Goal: Task Accomplishment & Management: Manage account settings

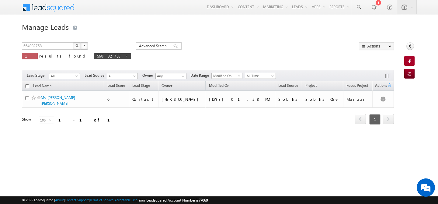
click at [125, 55] on span at bounding box center [126, 55] width 3 height 3
type input "Search Leads"
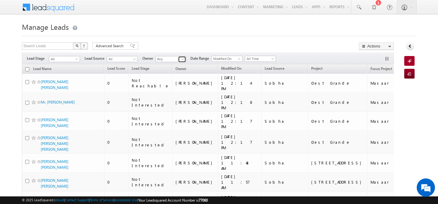
click at [184, 61] on span at bounding box center [182, 59] width 5 height 5
click at [176, 67] on link "harpreet hundal harpreet.hundal@indglobal.ae" at bounding box center [185, 68] width 61 height 12
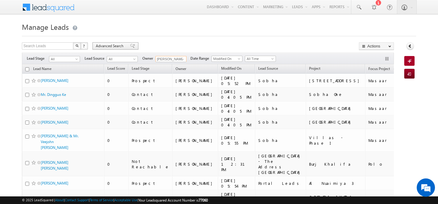
type input "[PERSON_NAME]"
click at [114, 45] on span "Advanced Search" at bounding box center [110, 45] width 29 height 5
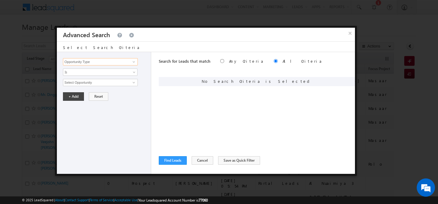
click at [102, 64] on input "Opportunity Type" at bounding box center [100, 61] width 75 height 7
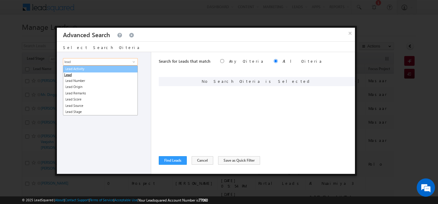
click at [105, 69] on link "Lead Activity" at bounding box center [100, 68] width 75 height 7
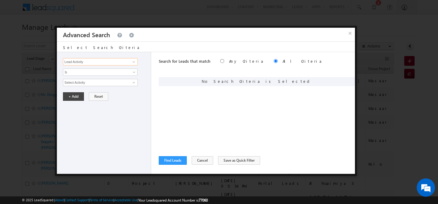
type input "Lead Activity"
click at [85, 84] on input "Select Activity" at bounding box center [100, 82] width 75 height 7
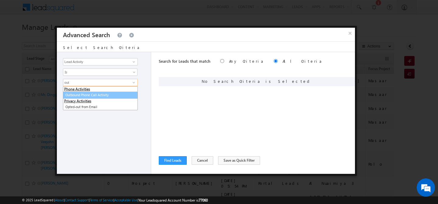
click at [87, 95] on link "Outbound Phone Call Activity" at bounding box center [100, 95] width 75 height 7
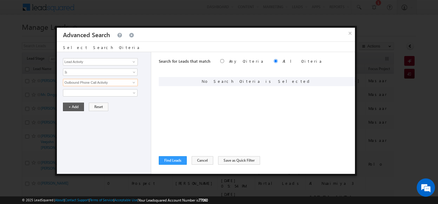
type input "Outbound Phone Call Activity"
click at [73, 106] on button "+ Add" at bounding box center [73, 106] width 21 height 9
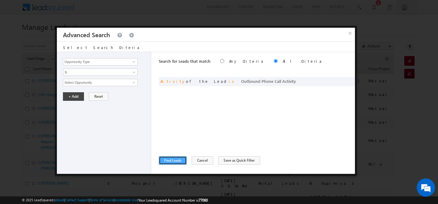
click at [172, 160] on button "Find Leads" at bounding box center [173, 160] width 28 height 9
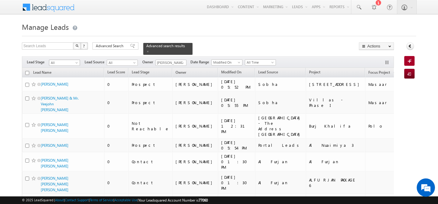
click at [77, 61] on span at bounding box center [77, 63] width 5 height 5
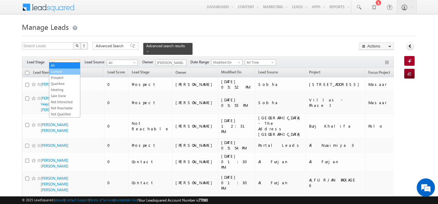
click at [55, 70] on link "Contact" at bounding box center [64, 71] width 31 height 5
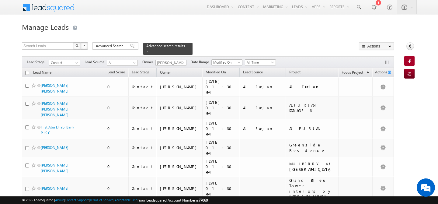
click at [28, 71] on input "checkbox" at bounding box center [27, 73] width 4 height 4
checkbox input "true"
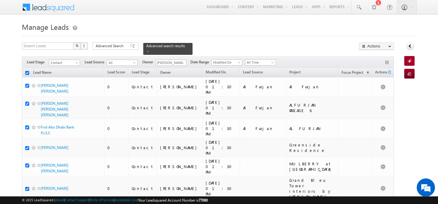
checkbox input "true"
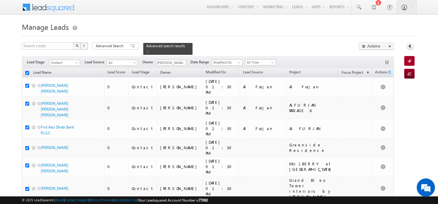
checkbox input "true"
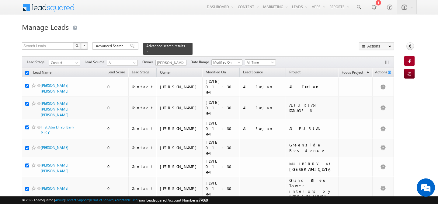
checkbox input "true"
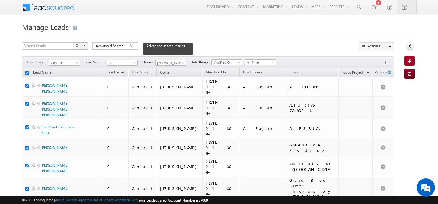
checkbox input "true"
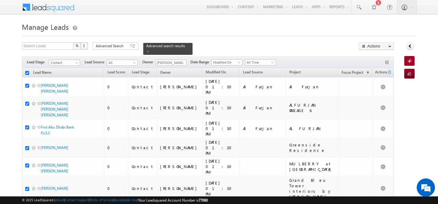
checkbox input "true"
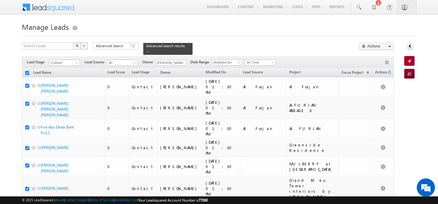
checkbox input "true"
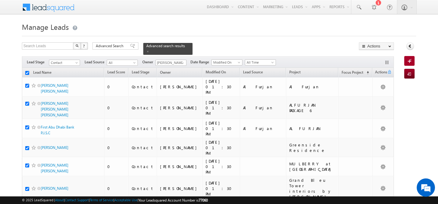
checkbox input "true"
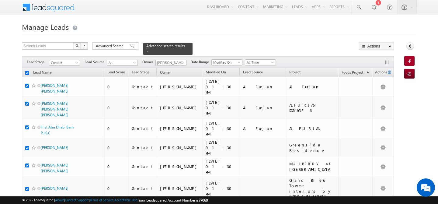
checkbox input "true"
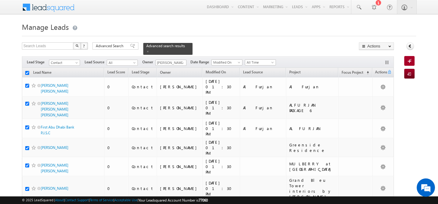
checkbox input "true"
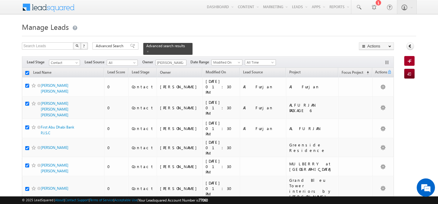
checkbox input "true"
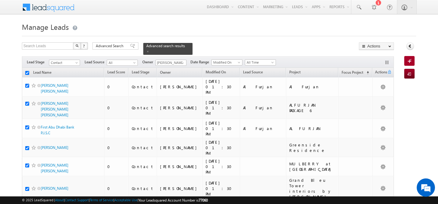
checkbox input "true"
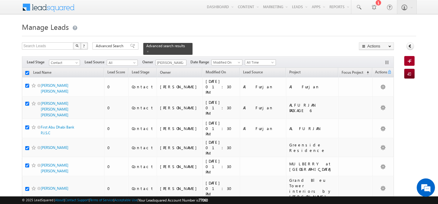
checkbox input "true"
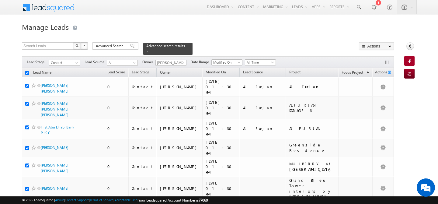
checkbox input "true"
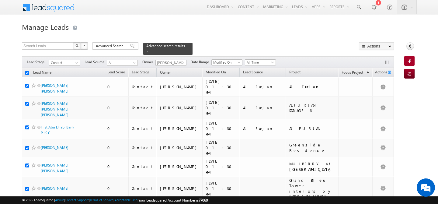
checkbox input "true"
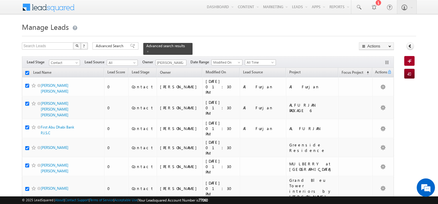
checkbox input "true"
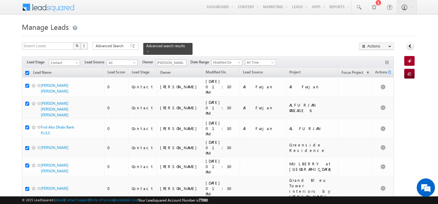
checkbox input "true"
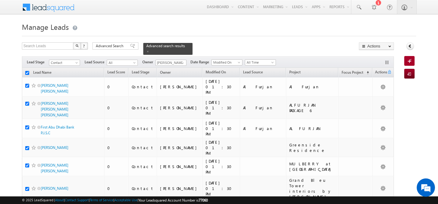
checkbox input "true"
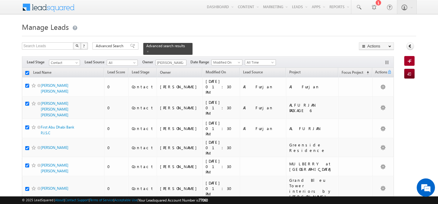
checkbox input "true"
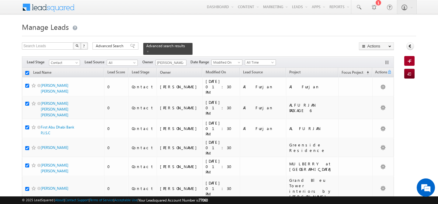
checkbox input "true"
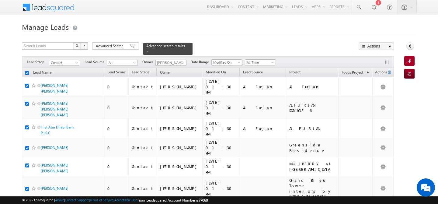
checkbox input "true"
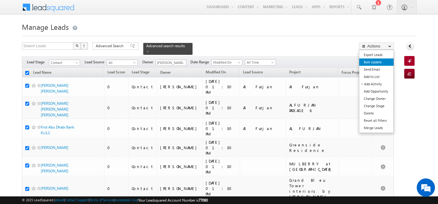
click at [376, 62] on link "Bulk Update" at bounding box center [376, 61] width 34 height 7
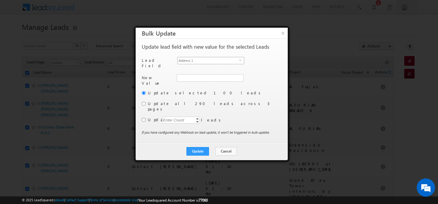
click at [229, 60] on span "Address 1" at bounding box center [208, 60] width 61 height 7
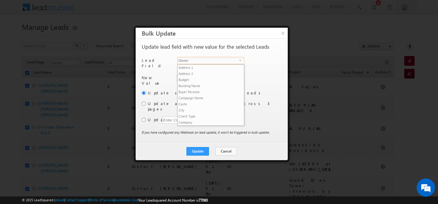
scroll to position [231, 0]
click at [193, 124] on li "Owner" at bounding box center [211, 127] width 66 height 6
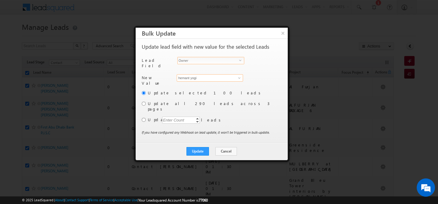
click at [186, 78] on input "hemant yogi" at bounding box center [210, 77] width 66 height 7
click at [197, 88] on span "[PERSON_NAME][EMAIL_ADDRESS][PERSON_NAME][DOMAIN_NAME]" at bounding box center [206, 90] width 55 height 5
type input "[PERSON_NAME]"
click at [143, 102] on input "radio" at bounding box center [144, 104] width 4 height 4
radio input "true"
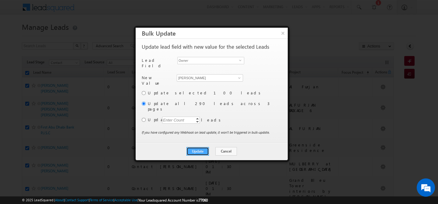
click at [203, 147] on button "Update" at bounding box center [197, 151] width 22 height 9
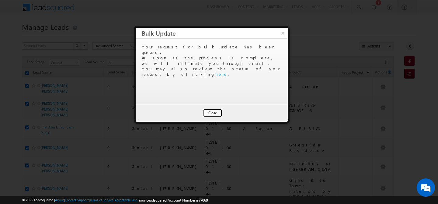
click at [211, 115] on button "Close" at bounding box center [212, 113] width 19 height 9
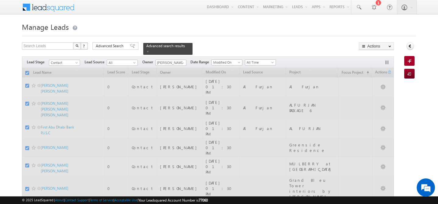
checkbox input "false"
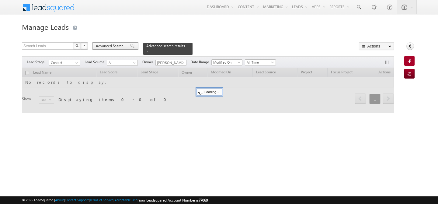
click at [108, 46] on span "Advanced Search" at bounding box center [110, 45] width 29 height 5
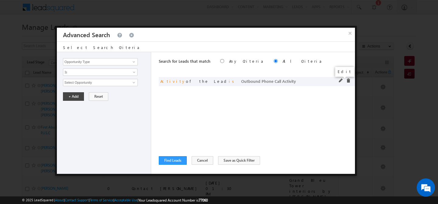
click at [341, 80] on span at bounding box center [341, 80] width 4 height 4
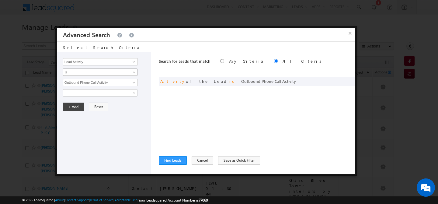
click at [116, 73] on span "Is" at bounding box center [96, 71] width 66 height 5
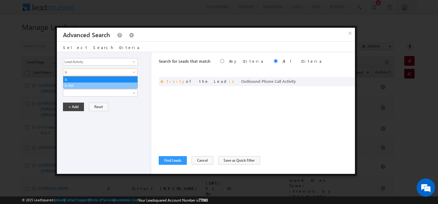
click at [100, 83] on link "Is Not" at bounding box center [100, 85] width 74 height 5
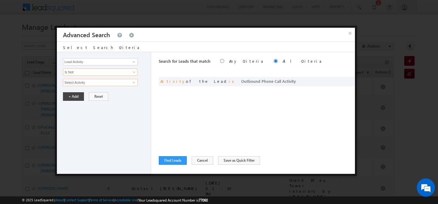
click at [100, 83] on input "Select Activity" at bounding box center [100, 82] width 75 height 7
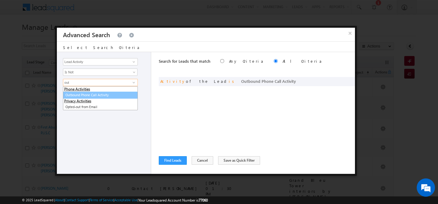
click at [94, 95] on link "Outbound Phone Call Activity" at bounding box center [100, 95] width 75 height 7
type input "Outbound Phone Call Activity"
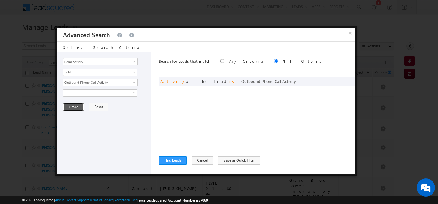
click at [76, 105] on button "+ Add" at bounding box center [73, 106] width 21 height 9
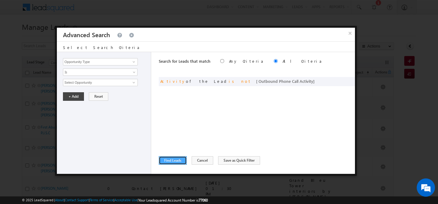
click at [170, 161] on button "Find Leads" at bounding box center [173, 160] width 28 height 9
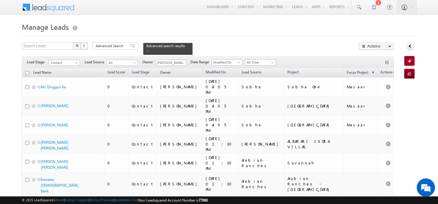
click at [27, 71] on input "checkbox" at bounding box center [27, 73] width 4 height 4
checkbox input "true"
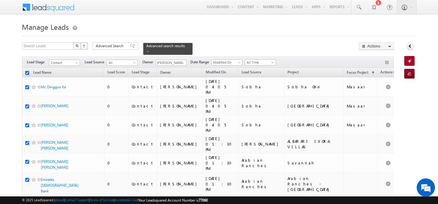
checkbox input "true"
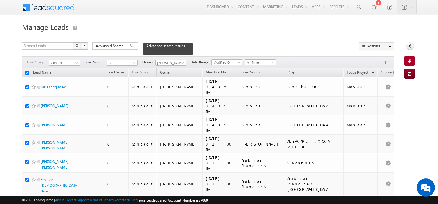
checkbox input "true"
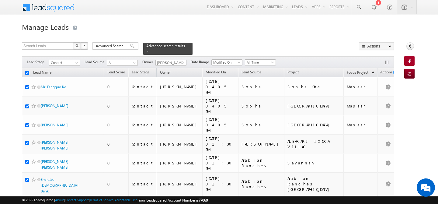
checkbox input "true"
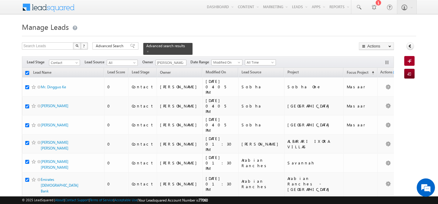
checkbox input "true"
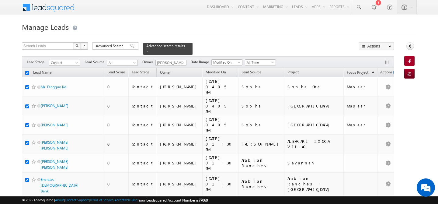
checkbox input "true"
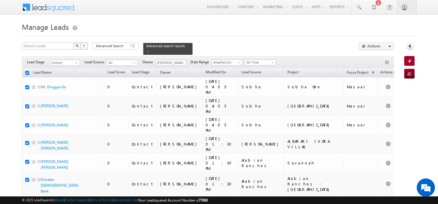
checkbox input "true"
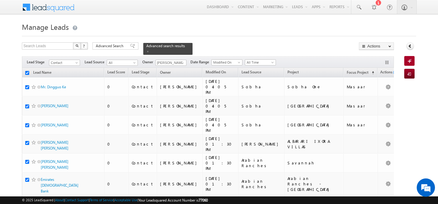
checkbox input "true"
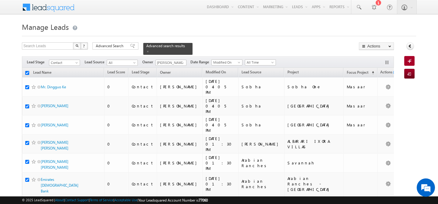
checkbox input "true"
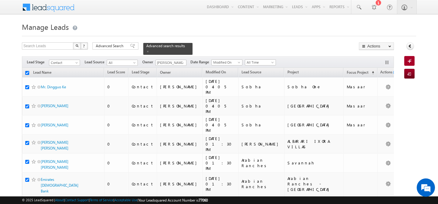
checkbox input "true"
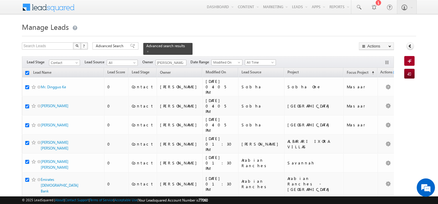
checkbox input "true"
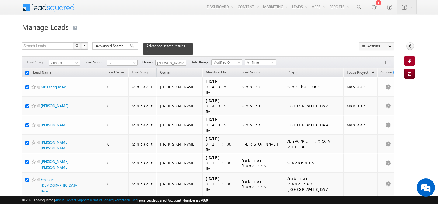
checkbox input "true"
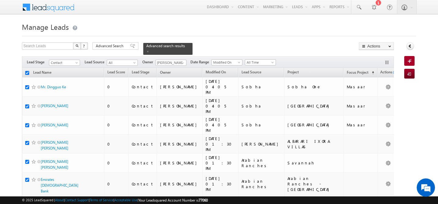
checkbox input "true"
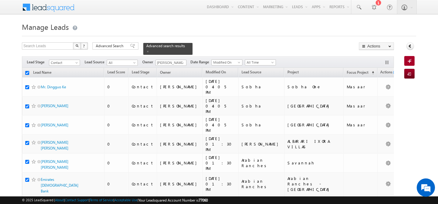
checkbox input "true"
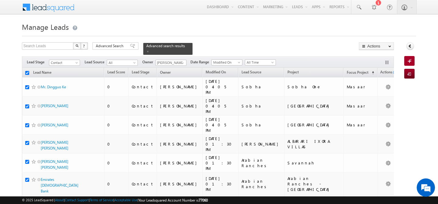
checkbox input "true"
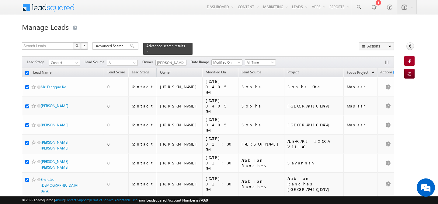
checkbox input "true"
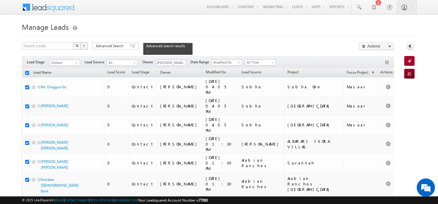
checkbox input "true"
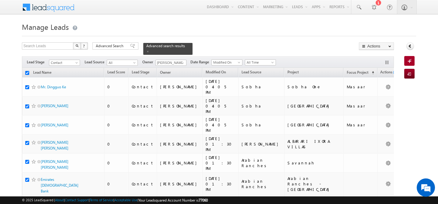
checkbox input "true"
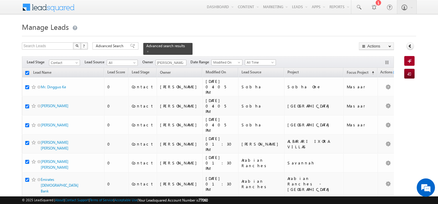
checkbox input "true"
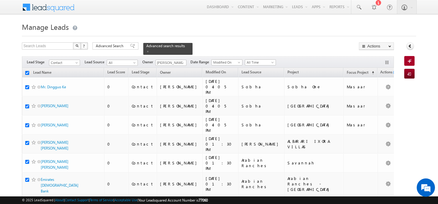
checkbox input "true"
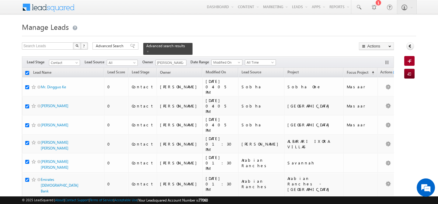
checkbox input "true"
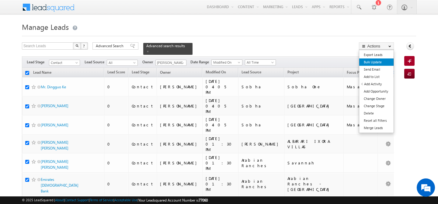
click at [375, 64] on link "Bulk Update" at bounding box center [376, 61] width 34 height 7
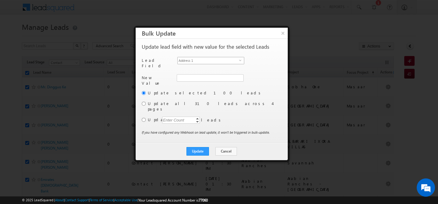
click at [222, 60] on span "Address 1" at bounding box center [208, 60] width 61 height 7
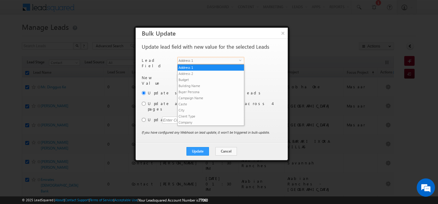
scroll to position [231, 0]
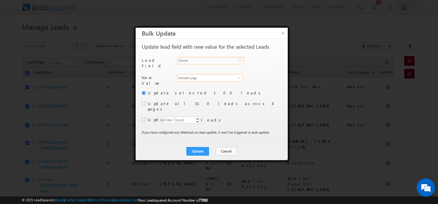
click at [208, 77] on input "hemant yogi" at bounding box center [210, 77] width 66 height 7
click at [203, 88] on span "[PERSON_NAME][EMAIL_ADDRESS][PERSON_NAME][DOMAIN_NAME]" at bounding box center [206, 90] width 55 height 5
type input "[PERSON_NAME]"
click at [145, 102] on input "radio" at bounding box center [144, 104] width 4 height 4
radio input "true"
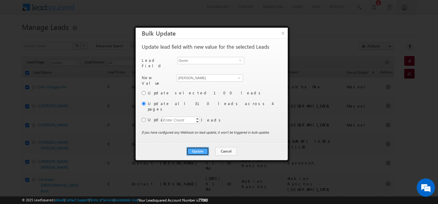
click at [195, 147] on button "Update" at bounding box center [197, 151] width 22 height 9
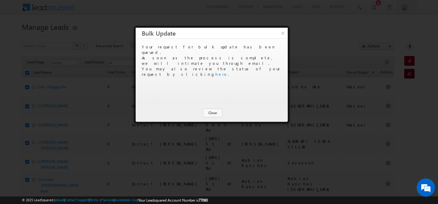
click at [210, 118] on div "Update Cancel Close" at bounding box center [212, 113] width 152 height 18
click at [209, 110] on button "Close" at bounding box center [212, 113] width 19 height 9
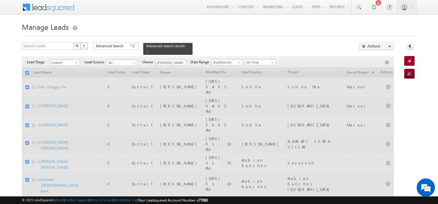
checkbox input "false"
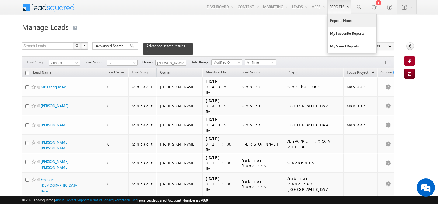
click at [339, 24] on link "Reports Home" at bounding box center [351, 20] width 49 height 13
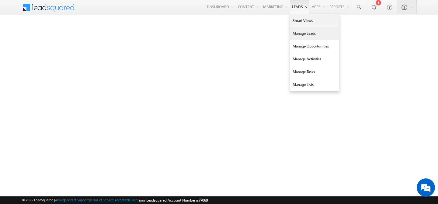
click at [293, 31] on link "Manage Leads" at bounding box center [314, 33] width 49 height 13
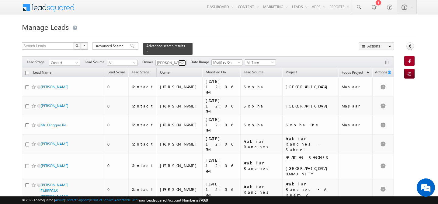
click at [179, 60] on link at bounding box center [182, 63] width 8 height 6
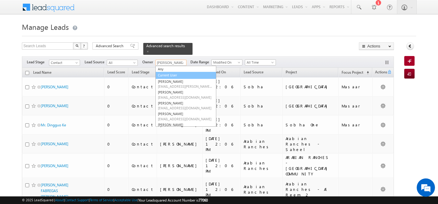
click at [176, 72] on link "Current User" at bounding box center [185, 75] width 61 height 7
type input "Current User"
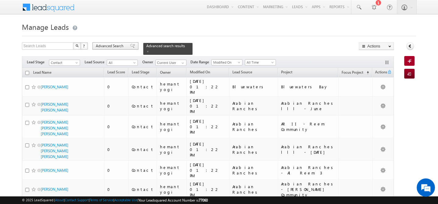
click at [98, 44] on span "Advanced Search" at bounding box center [110, 45] width 29 height 5
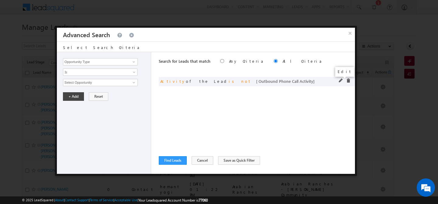
click at [341, 79] on span at bounding box center [341, 80] width 4 height 4
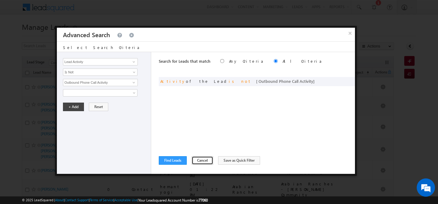
click at [196, 161] on button "Cancel" at bounding box center [203, 160] width 22 height 9
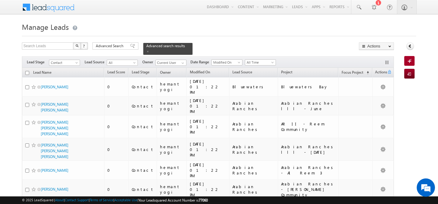
click at [27, 71] on input "checkbox" at bounding box center [27, 73] width 4 height 4
checkbox input "true"
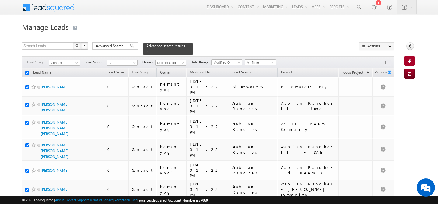
checkbox input "true"
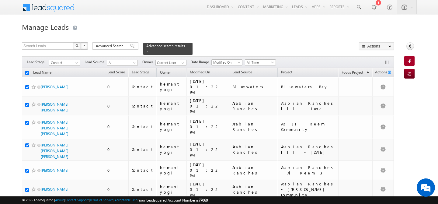
checkbox input "true"
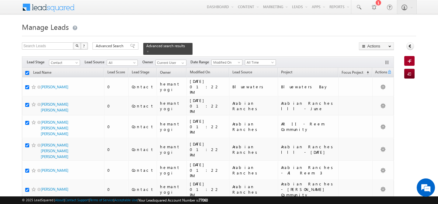
checkbox input "true"
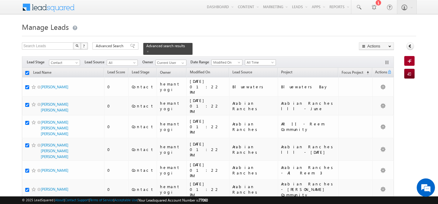
checkbox input "true"
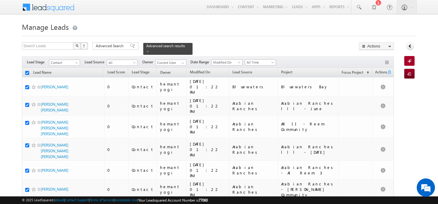
checkbox input "true"
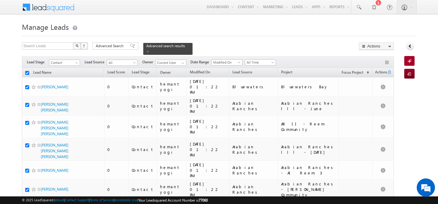
checkbox input "true"
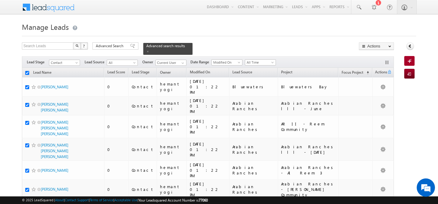
checkbox input "true"
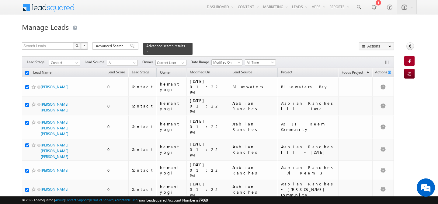
checkbox input "true"
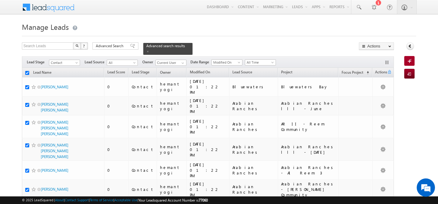
checkbox input "true"
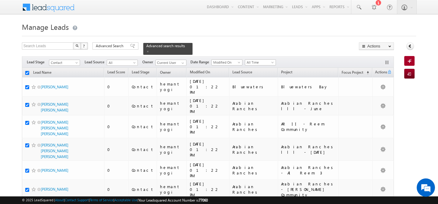
checkbox input "true"
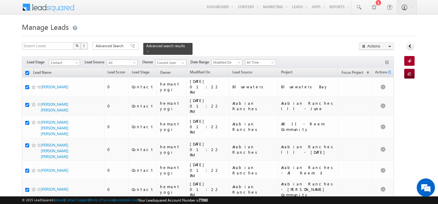
checkbox input "true"
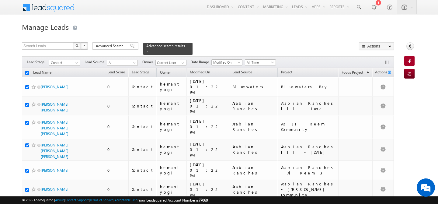
checkbox input "true"
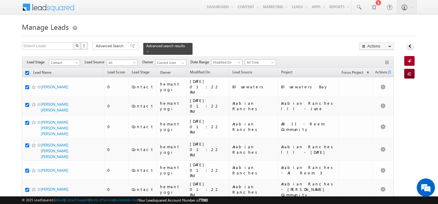
checkbox input "true"
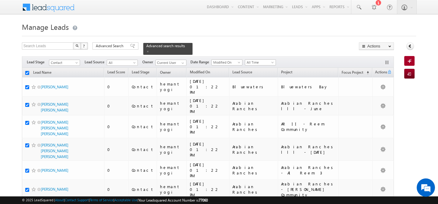
checkbox input "true"
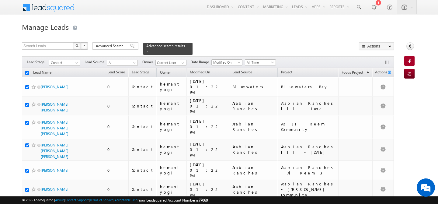
checkbox input "true"
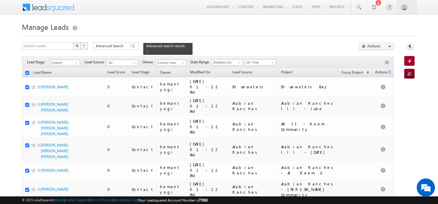
checkbox input "true"
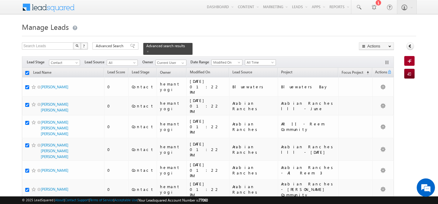
checkbox input "true"
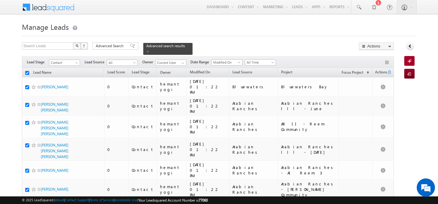
checkbox input "true"
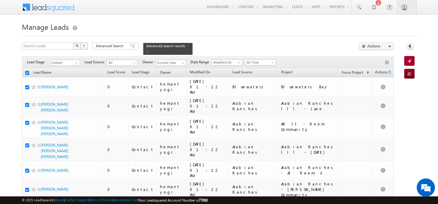
checkbox input "true"
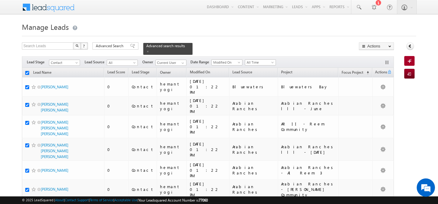
checkbox input "true"
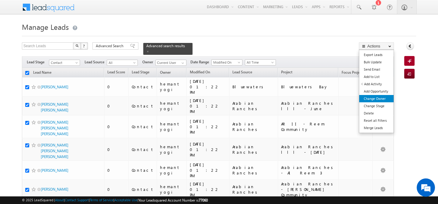
click at [379, 99] on link "Change Owner" at bounding box center [376, 98] width 34 height 7
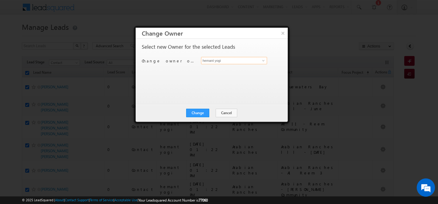
click at [244, 61] on input "hemant yogi" at bounding box center [234, 60] width 66 height 7
click at [239, 73] on span "[EMAIL_ADDRESS][PERSON_NAME][DOMAIN_NAME]" at bounding box center [230, 72] width 55 height 5
type input "[PERSON_NAME]"
click at [198, 115] on button "Change" at bounding box center [197, 113] width 23 height 9
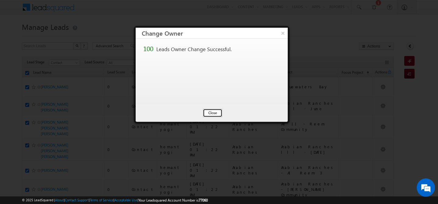
click at [212, 110] on button "Close" at bounding box center [212, 113] width 19 height 9
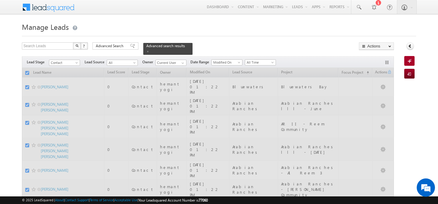
checkbox input "false"
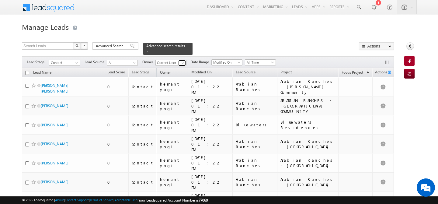
click at [182, 61] on span at bounding box center [182, 63] width 5 height 5
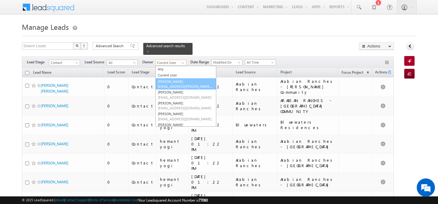
click at [181, 84] on span "[EMAIL_ADDRESS][PERSON_NAME][DOMAIN_NAME]" at bounding box center [185, 86] width 55 height 5
type input "[PERSON_NAME]"
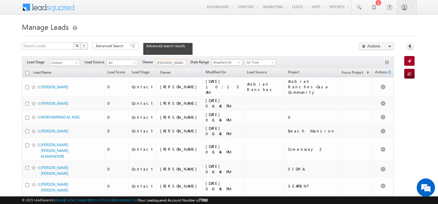
click at [29, 71] on input "checkbox" at bounding box center [27, 73] width 4 height 4
checkbox input "true"
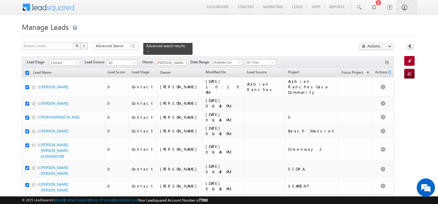
checkbox input "true"
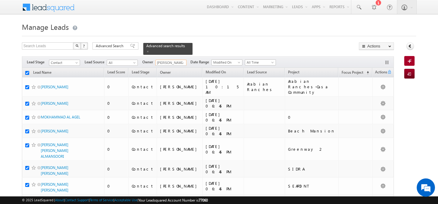
checkbox input "true"
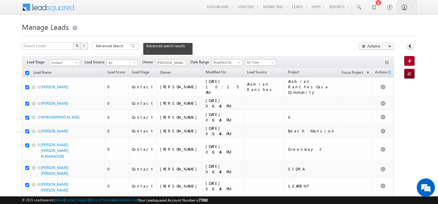
checkbox input "true"
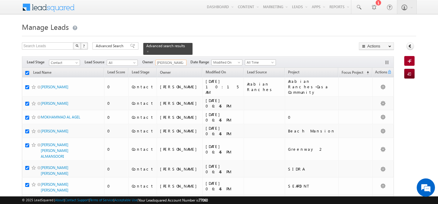
checkbox input "true"
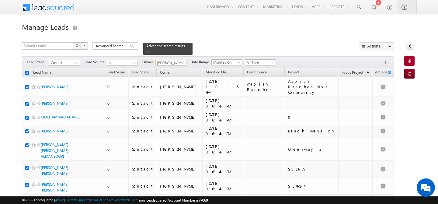
checkbox input "true"
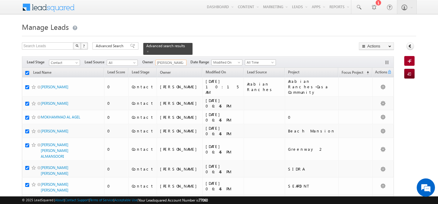
checkbox input "true"
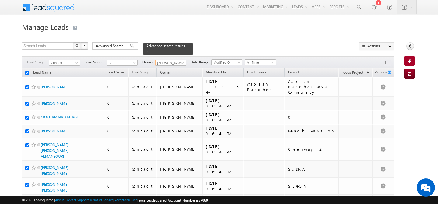
checkbox input "true"
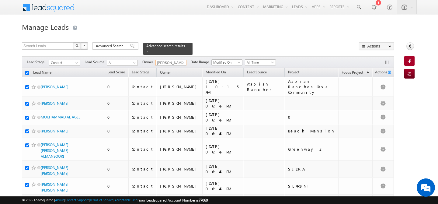
checkbox input "true"
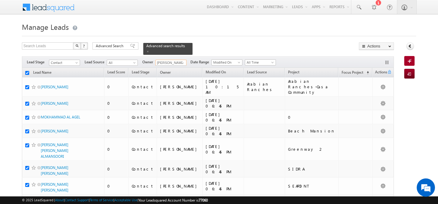
checkbox input "true"
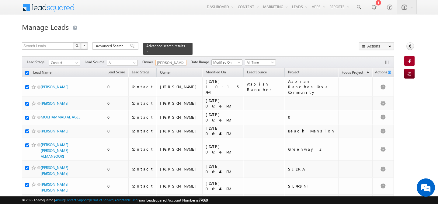
checkbox input "true"
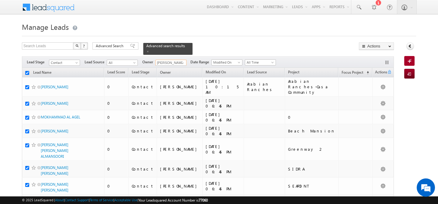
checkbox input "true"
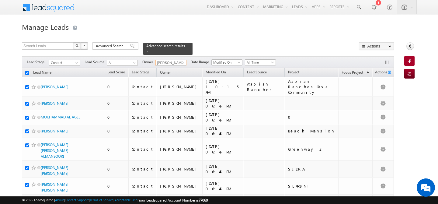
checkbox input "true"
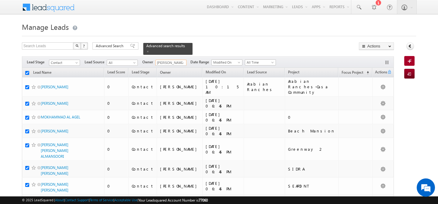
checkbox input "true"
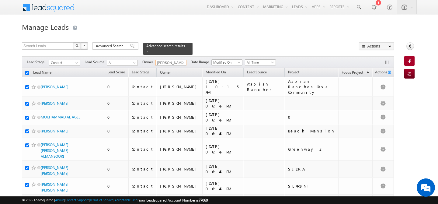
checkbox input "true"
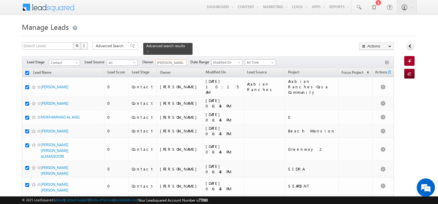
checkbox input "true"
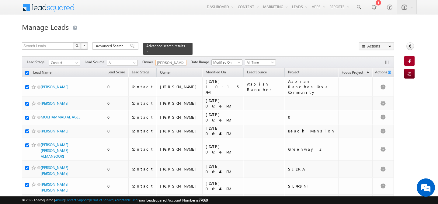
checkbox input "true"
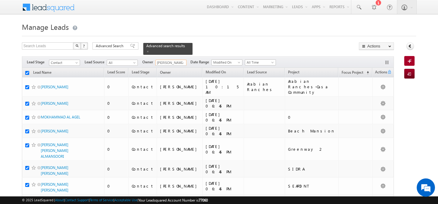
checkbox input "true"
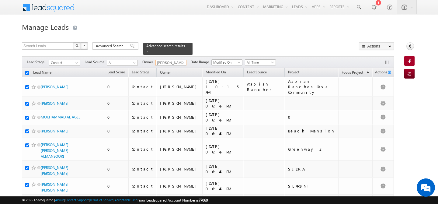
checkbox input "true"
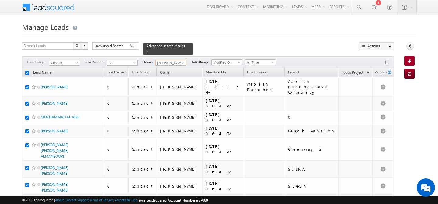
checkbox input "true"
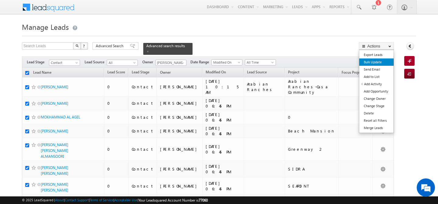
click at [383, 59] on link "Bulk Update" at bounding box center [376, 61] width 34 height 7
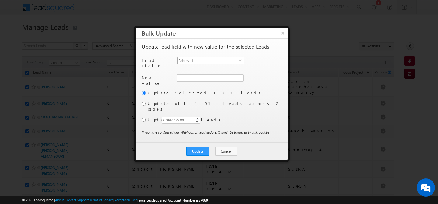
click at [211, 62] on span "Address 1" at bounding box center [208, 60] width 61 height 7
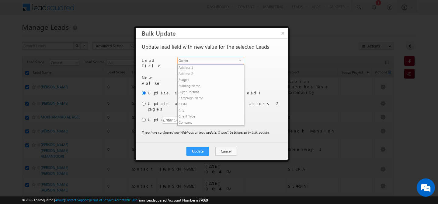
scroll to position [231, 0]
click at [211, 62] on span "Owner" at bounding box center [208, 60] width 61 height 7
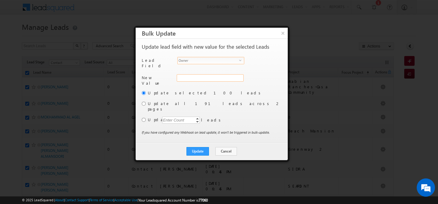
click at [198, 77] on div "Address 1" at bounding box center [210, 81] width 66 height 14
click at [198, 77] on input "hemant yogi" at bounding box center [210, 77] width 66 height 7
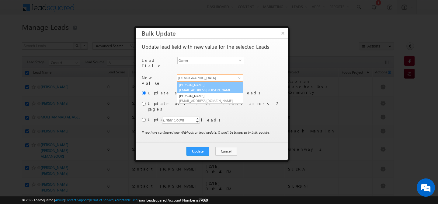
click at [201, 88] on span "[EMAIL_ADDRESS][PERSON_NAME][DOMAIN_NAME]" at bounding box center [206, 90] width 55 height 5
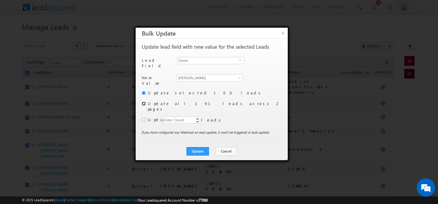
click at [144, 102] on input "radio" at bounding box center [144, 104] width 4 height 4
click at [199, 147] on button "Update" at bounding box center [197, 151] width 22 height 9
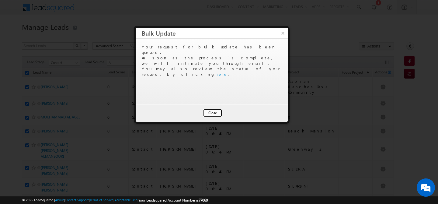
click at [215, 116] on button "Close" at bounding box center [212, 113] width 19 height 9
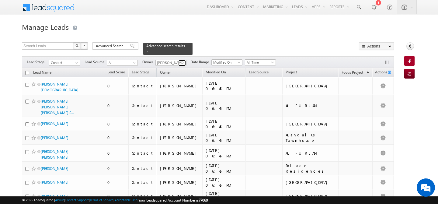
click at [182, 60] on link at bounding box center [182, 63] width 8 height 6
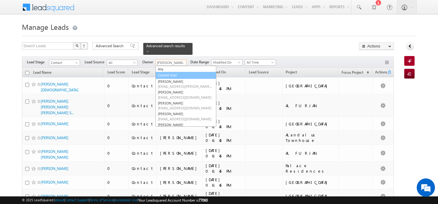
click at [171, 74] on link "Current User" at bounding box center [185, 75] width 61 height 7
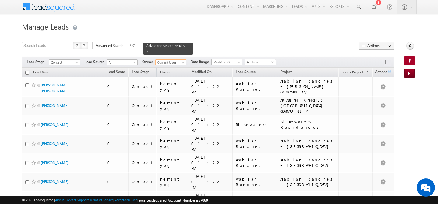
scroll to position [0, 0]
click at [28, 71] on input "checkbox" at bounding box center [27, 73] width 4 height 4
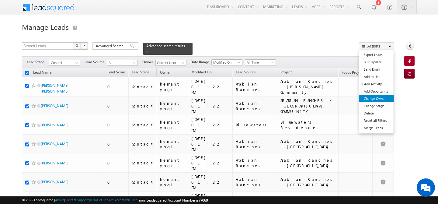
click at [381, 100] on link "Change Owner" at bounding box center [376, 98] width 34 height 7
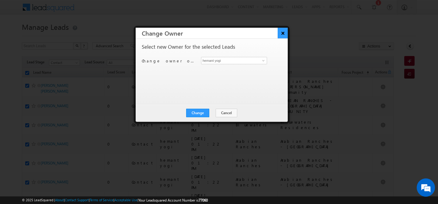
click at [284, 35] on button "×" at bounding box center [283, 33] width 10 height 11
